Goal: Task Accomplishment & Management: Complete application form

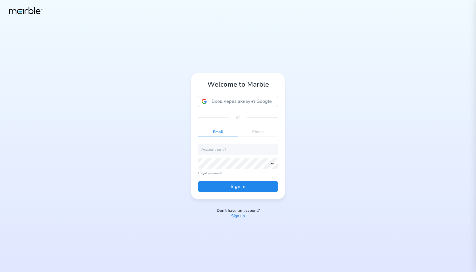
click at [342, 155] on div "Welcome to Marble Вход через аккаунт Google Вход через аккаунт Google. Откроетс…" at bounding box center [238, 136] width 476 height 272
click at [240, 216] on p "Sign up" at bounding box center [238, 216] width 14 height 5
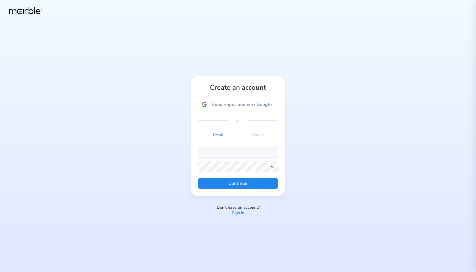
click at [227, 156] on input "email" at bounding box center [238, 152] width 80 height 11
click at [224, 152] on input "markouski.u@gmail.com" at bounding box center [238, 152] width 80 height 11
type input "[EMAIL_ADDRESS][DOMAIN_NAME]"
click at [272, 166] on icon at bounding box center [272, 166] width 5 height 5
click at [251, 183] on button "Continue" at bounding box center [238, 183] width 80 height 11
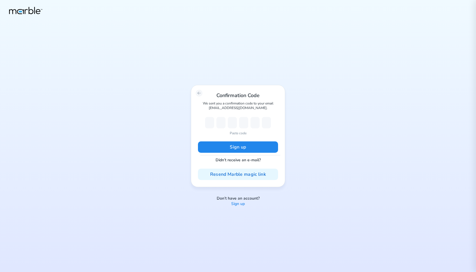
click at [342, 73] on div "Confirmation Code We sent you a confirmation code to your email markouski.u+389…" at bounding box center [238, 136] width 476 height 272
click at [362, 159] on div "Confirmation Code We sent you a confirmation code to your email [EMAIL_ADDRESS]…" at bounding box center [238, 136] width 476 height 272
click at [238, 134] on p "Paste code" at bounding box center [238, 133] width 17 height 5
type input "0"
type input "4"
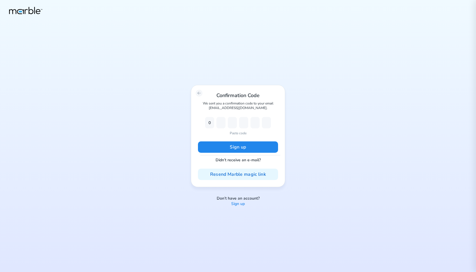
type input "2"
type input "1"
type input "2"
type input "5"
click at [238, 145] on button "Sign up" at bounding box center [238, 146] width 80 height 11
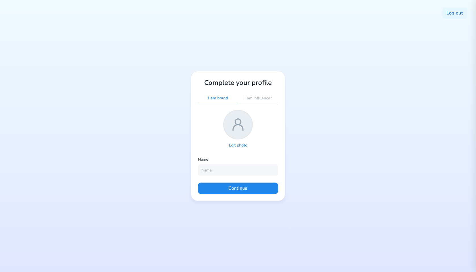
click at [313, 146] on div "Log out Complete your profile I am brand I am influencer Edit photo Name Contin…" at bounding box center [238, 136] width 476 height 272
click at [235, 144] on p "Edit photo" at bounding box center [238, 145] width 18 height 5
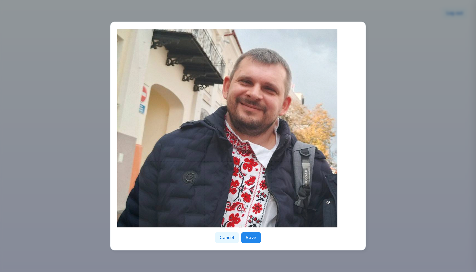
click at [260, 145] on span at bounding box center [238, 128] width 199 height 199
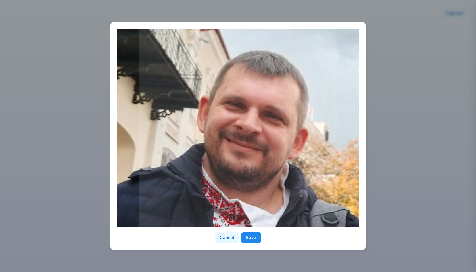
click at [307, 198] on span at bounding box center [238, 128] width 199 height 199
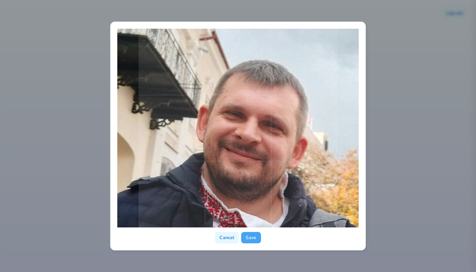
click at [255, 238] on button "Save" at bounding box center [251, 237] width 20 height 11
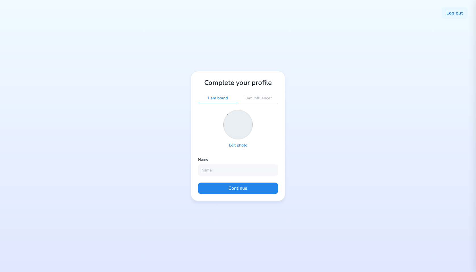
click at [253, 97] on p "I am influencer" at bounding box center [258, 98] width 27 height 5
click at [226, 171] on input "text" at bounding box center [238, 169] width 80 height 11
type input "Yury Markouski"
click at [267, 189] on button "Continue" at bounding box center [238, 188] width 80 height 11
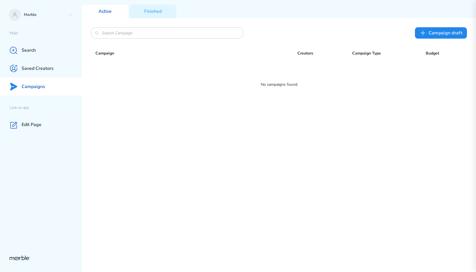
click at [306, 168] on div "Сampaign draft Campaign Creators Campaign Type Budget No campaigns found" at bounding box center [279, 145] width 394 height 254
click at [55, 18] on div "Marble" at bounding box center [41, 15] width 82 height 18
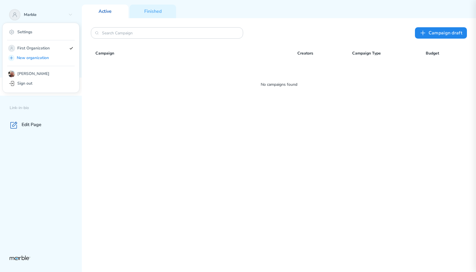
click at [131, 116] on div "Сampaign draft Campaign Creators Campaign Type Budget No campaigns found" at bounding box center [279, 145] width 394 height 254
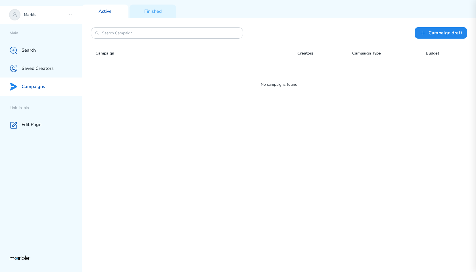
click at [38, 15] on p "Marble" at bounding box center [45, 14] width 42 height 5
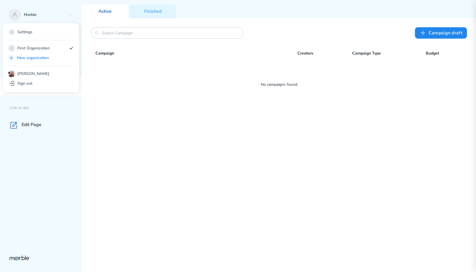
click at [147, 151] on div "Сampaign draft Campaign Creators Campaign Type Budget No campaigns found" at bounding box center [279, 145] width 394 height 254
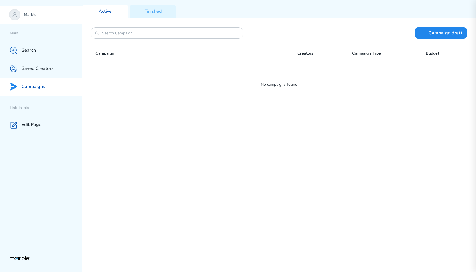
click at [56, 19] on div "Marble" at bounding box center [41, 15] width 82 height 18
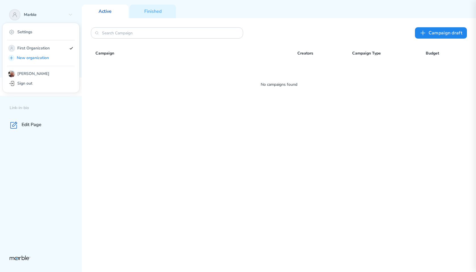
click at [114, 110] on div "Сampaign draft Campaign Creators Campaign Type Budget No campaigns found" at bounding box center [279, 145] width 394 height 254
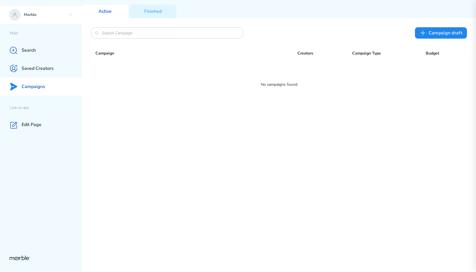
click at [63, 17] on p "Marble" at bounding box center [45, 14] width 42 height 5
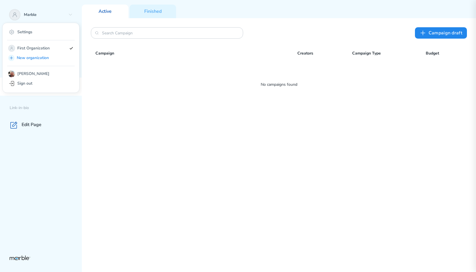
click at [128, 117] on div "Сampaign draft Campaign Creators Campaign Type Budget No campaigns found" at bounding box center [279, 145] width 394 height 254
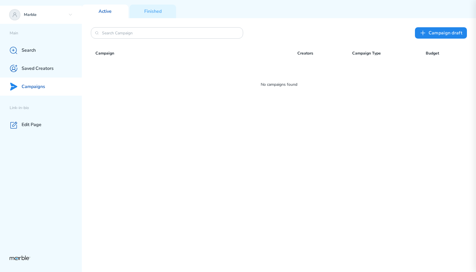
click at [72, 16] on icon at bounding box center [70, 15] width 5 height 5
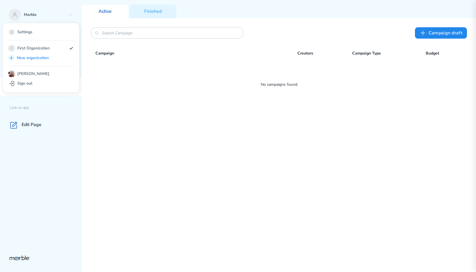
click at [138, 121] on div "Сampaign draft Campaign Creators Campaign Type Budget No campaigns found" at bounding box center [279, 145] width 394 height 254
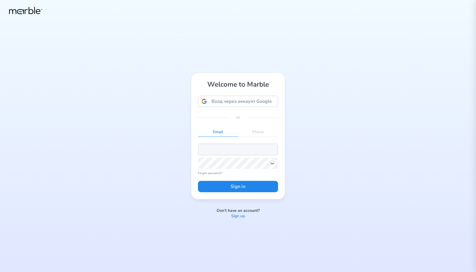
click at [222, 149] on input "email" at bounding box center [238, 149] width 80 height 11
click at [300, 144] on div "Welcome to Marble Вход через аккаунт Google Вход через аккаунт Google. Откроетс…" at bounding box center [238, 136] width 476 height 272
click at [233, 152] on input "email" at bounding box center [238, 149] width 80 height 11
paste input "markouski.u+3894758934@gmail.com"
type input "markouski.u+3894758934@gmail.com"
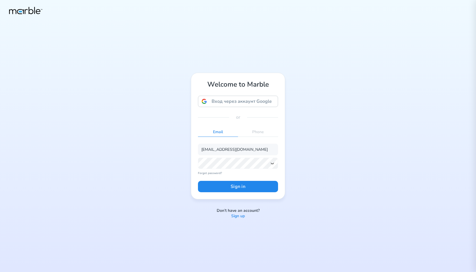
click at [273, 165] on icon at bounding box center [272, 163] width 5 height 5
click at [268, 190] on button "Sign in" at bounding box center [238, 186] width 80 height 11
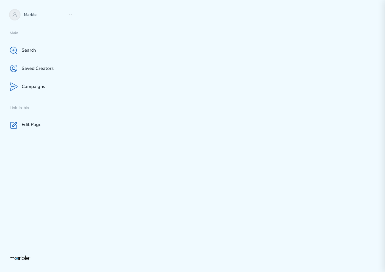
click at [262, 114] on div at bounding box center [233, 136] width 303 height 272
click at [136, 112] on div at bounding box center [233, 136] width 303 height 272
click at [73, 14] on div "Marble" at bounding box center [41, 15] width 82 height 18
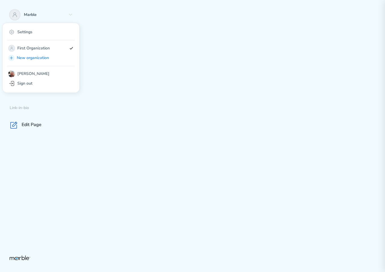
click at [37, 84] on div "Sign out" at bounding box center [41, 83] width 68 height 9
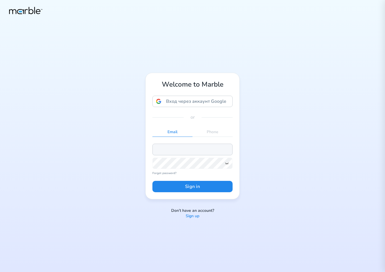
click at [161, 149] on input "email" at bounding box center [192, 149] width 80 height 11
paste input "markouski.u+3894758934@gmail.com"
type input "markouski.u+3894758934@gmail.com"
click at [226, 163] on icon at bounding box center [226, 163] width 5 height 5
click at [224, 188] on button "Sign in" at bounding box center [192, 186] width 80 height 11
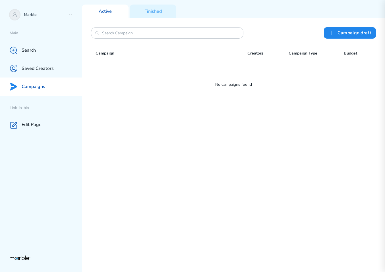
click at [352, 139] on div "Сampaign draft Campaign Creators Campaign Type Budget No campaigns found" at bounding box center [233, 145] width 303 height 254
click at [72, 15] on icon at bounding box center [70, 15] width 5 height 5
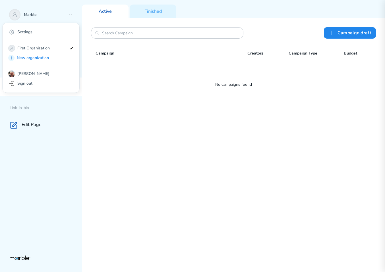
click at [38, 85] on div "Sign out" at bounding box center [41, 83] width 68 height 9
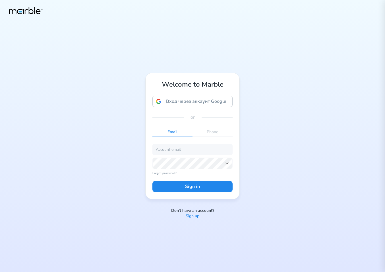
click at [288, 109] on div "Welcome to Marble Вход через аккаунт Google Вход через аккаунт Google. Откроетс…" at bounding box center [192, 136] width 385 height 272
click at [209, 148] on input "email" at bounding box center [192, 149] width 80 height 11
click at [366, 129] on div "Welcome to Marble Вход через аккаунт Google Вход через аккаунт Google. Откроетс…" at bounding box center [192, 136] width 385 height 272
click at [188, 148] on input "email" at bounding box center [192, 149] width 80 height 11
paste input "markouski.u+3894758934"
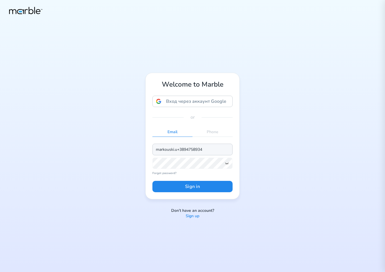
click at [212, 153] on input "markouski.u+3894758934" at bounding box center [192, 149] width 80 height 11
click at [228, 164] on icon at bounding box center [226, 163] width 5 height 5
click at [217, 149] on input "markouski.u+3894758934@gmaiil.com" at bounding box center [192, 149] width 80 height 11
type input "markouski.u+3894758934@gmail.com"
click at [202, 186] on button "Sign in" at bounding box center [192, 186] width 80 height 11
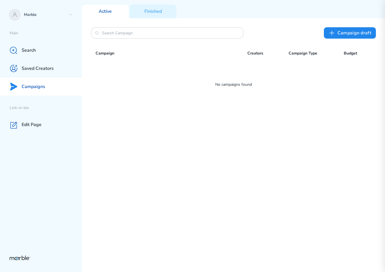
click at [297, 125] on div "Сampaign draft Campaign Creators Campaign Type Budget No campaigns found" at bounding box center [233, 145] width 303 height 254
click at [66, 14] on p "Marble" at bounding box center [45, 14] width 42 height 5
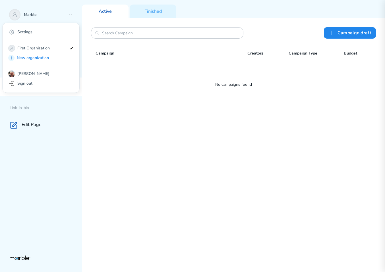
click at [48, 85] on div "Sign out" at bounding box center [41, 83] width 68 height 9
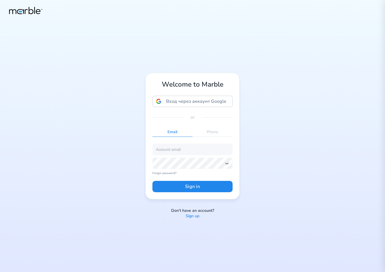
click at [332, 101] on div "Welcome to Marble Вход через аккаунт Google Вход через аккаунт Google. Откроетс…" at bounding box center [192, 136] width 385 height 272
click at [289, 212] on div "Welcome to Marble Вход через аккаунт Google Вход через аккаунт Google. Откроетс…" at bounding box center [192, 136] width 385 height 272
click at [189, 215] on p "Sign up" at bounding box center [193, 216] width 14 height 5
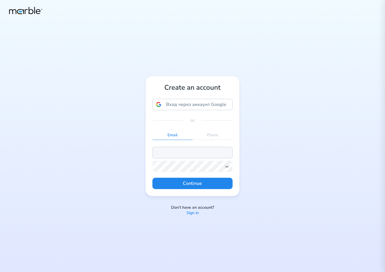
click at [192, 154] on input "email" at bounding box center [192, 152] width 80 height 11
click at [176, 153] on input "[EMAIL_ADDRESS][DOMAIN_NAME]" at bounding box center [192, 152] width 80 height 11
type input "[EMAIL_ADDRESS][DOMAIN_NAME]"
click at [229, 166] on div at bounding box center [192, 166] width 80 height 11
click at [227, 166] on icon at bounding box center [226, 166] width 5 height 5
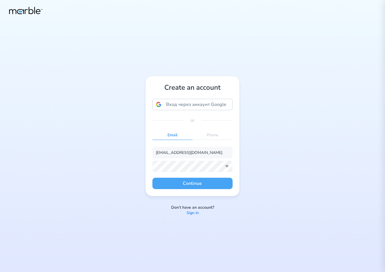
click at [217, 184] on button "Continue" at bounding box center [192, 183] width 80 height 11
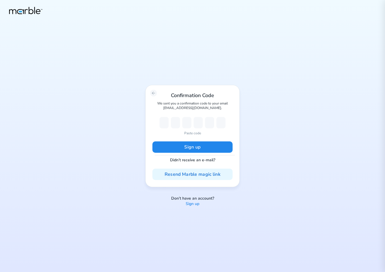
click at [195, 133] on p "Paste code" at bounding box center [192, 133] width 17 height 5
type input "6"
type input "2"
type input "7"
type input "1"
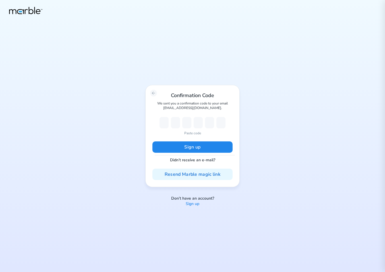
type input "0"
type input "6"
click at [198, 146] on button "Sign up" at bounding box center [192, 146] width 80 height 11
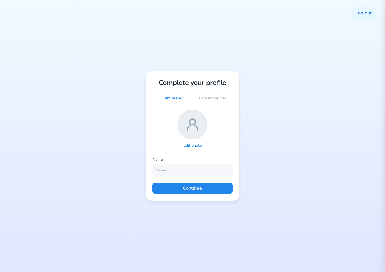
click at [190, 143] on p "Edit photo" at bounding box center [192, 145] width 18 height 5
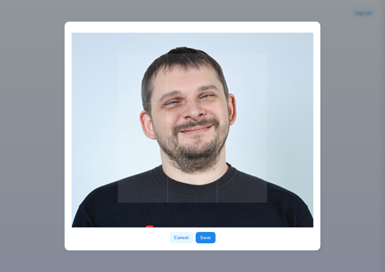
click at [247, 184] on span at bounding box center [192, 127] width 149 height 149
click at [203, 240] on button "Save" at bounding box center [205, 237] width 20 height 11
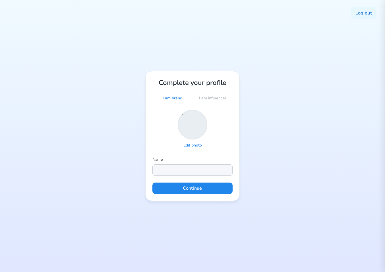
click at [176, 170] on input "text" at bounding box center [192, 169] width 80 height 11
type input "[PERSON_NAME]"
click at [232, 138] on div "Edit photo" at bounding box center [192, 129] width 80 height 39
click at [177, 96] on p "I am brand" at bounding box center [173, 98] width 20 height 5
click at [206, 99] on p "I am influencer" at bounding box center [212, 98] width 27 height 5
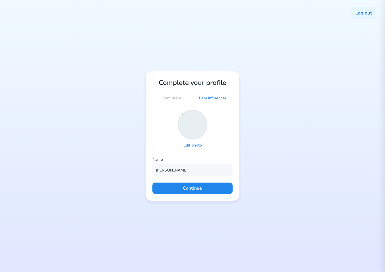
click at [178, 96] on p "I am brand" at bounding box center [173, 98] width 20 height 5
click at [201, 99] on p "I am influencer" at bounding box center [212, 98] width 27 height 5
click at [176, 99] on p "I am brand" at bounding box center [173, 98] width 20 height 5
click at [208, 98] on p "I am influencer" at bounding box center [212, 98] width 27 height 5
click at [164, 97] on p "I am brand" at bounding box center [173, 98] width 20 height 5
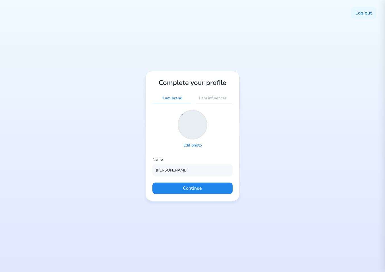
click at [212, 97] on p "I am influencer" at bounding box center [212, 98] width 27 height 5
click at [166, 99] on p "I am brand" at bounding box center [173, 98] width 20 height 5
click at [202, 100] on p "I am influencer" at bounding box center [212, 98] width 27 height 5
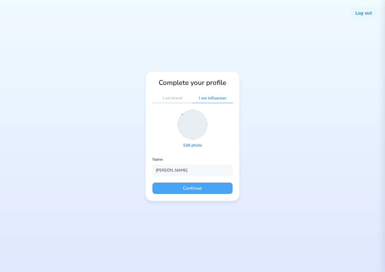
click at [189, 189] on button "Continue" at bounding box center [192, 188] width 80 height 11
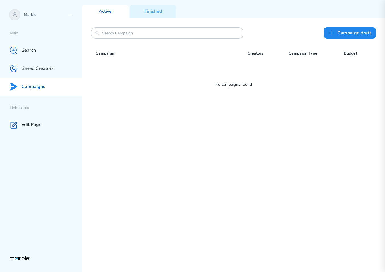
click at [307, 156] on div "Сampaign draft Campaign Creators Campaign Type Budget No campaigns found" at bounding box center [233, 145] width 303 height 254
click at [191, 146] on div "Сampaign draft Campaign Creators Campaign Type Budget No campaigns found" at bounding box center [233, 145] width 303 height 254
